Goal: Browse casually

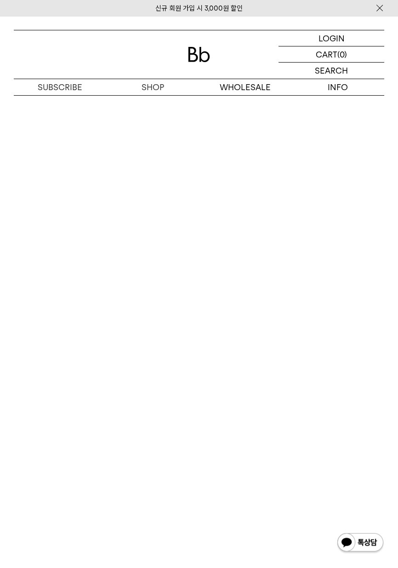
scroll to position [1583, 0]
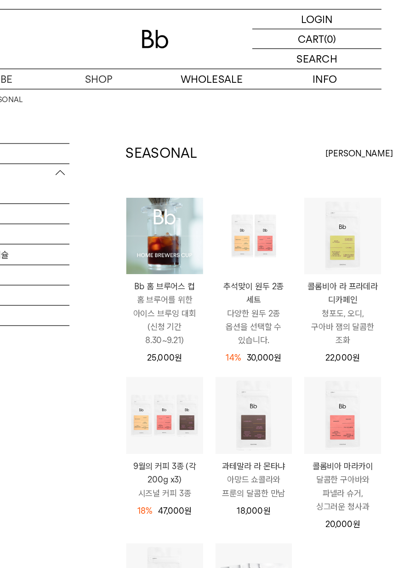
click at [0, 0] on img at bounding box center [0, 0] width 0 height 0
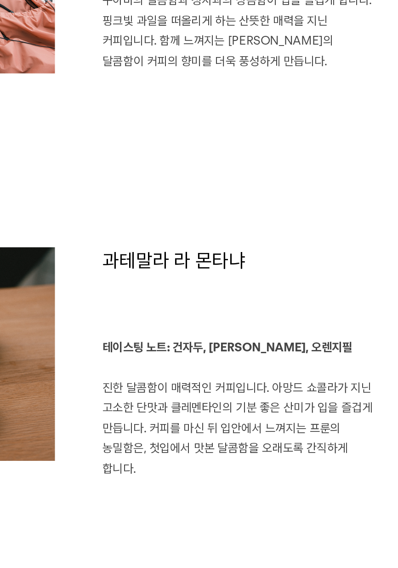
scroll to position [851, 0]
